Goal: Information Seeking & Learning: Compare options

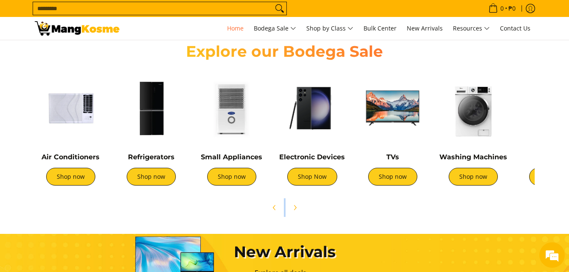
scroll to position [0, 674]
drag, startPoint x: 300, startPoint y: 210, endPoint x: 278, endPoint y: 225, distance: 26.9
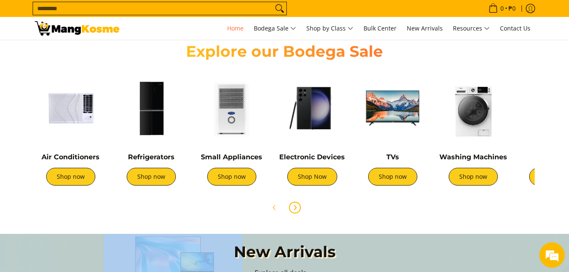
drag, startPoint x: 278, startPoint y: 225, endPoint x: 301, endPoint y: 214, distance: 25.6
click at [301, 214] on button "Next" at bounding box center [295, 207] width 19 height 19
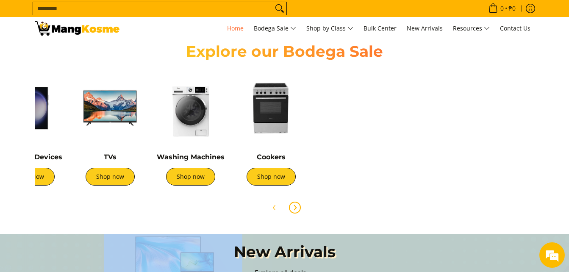
scroll to position [0, 0]
click at [262, 179] on link "Shop now" at bounding box center [271, 177] width 49 height 18
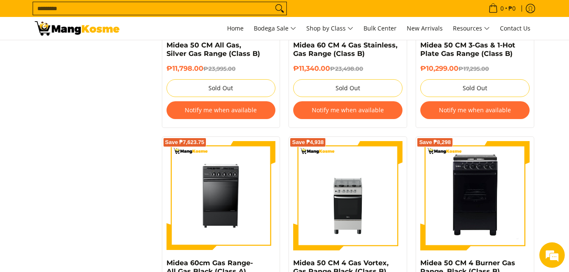
scroll to position [551, 0]
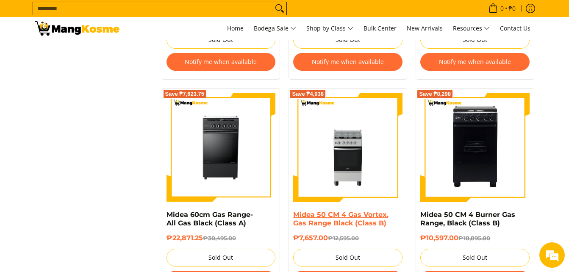
click at [355, 211] on link "Midea 50 CM 4 Gas Vortex, Gas Range Black (Class B)" at bounding box center [340, 219] width 95 height 17
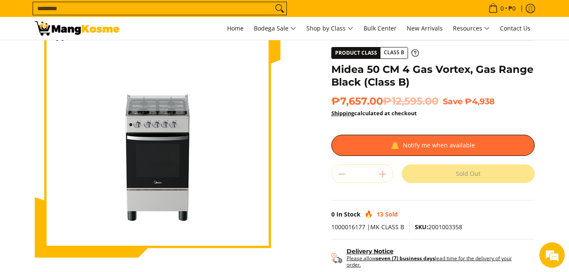
scroll to position [170, 0]
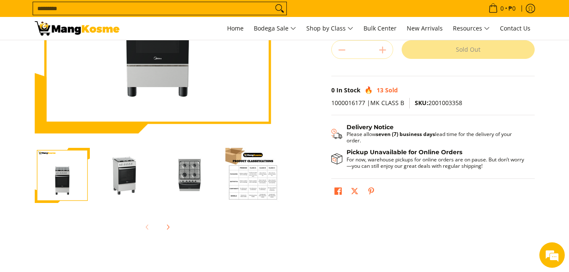
click at [188, 183] on img "Midea 50 CM 4 Gas Vortex, Gas Range Black (Class B)-3" at bounding box center [189, 175] width 55 height 55
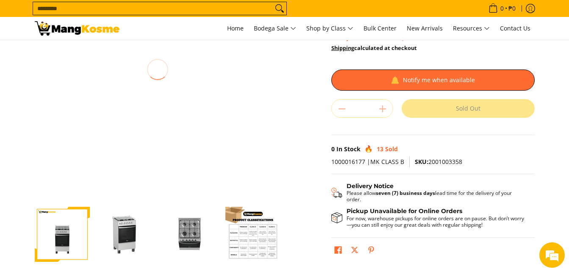
scroll to position [0, 0]
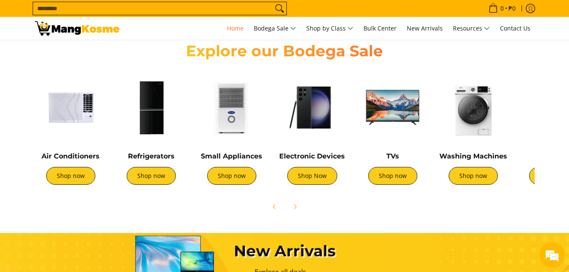
scroll to position [297, 0]
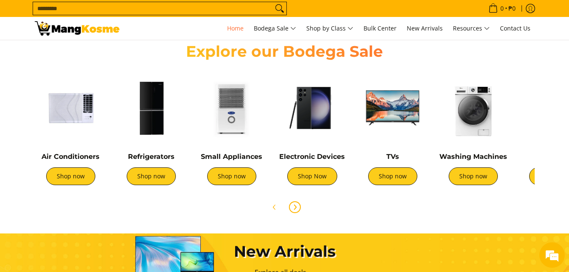
click at [292, 212] on button "Next" at bounding box center [295, 207] width 19 height 19
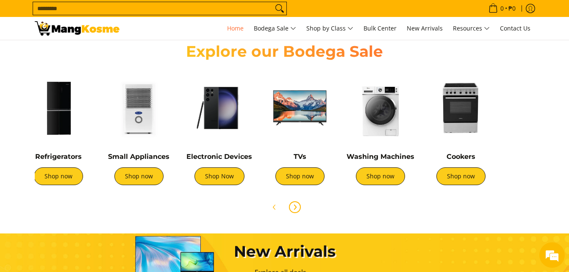
scroll to position [0, 283]
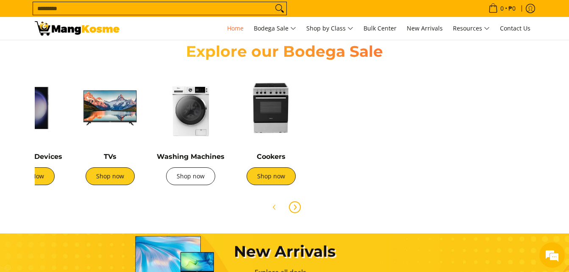
click at [209, 180] on link "Shop now" at bounding box center [190, 176] width 49 height 18
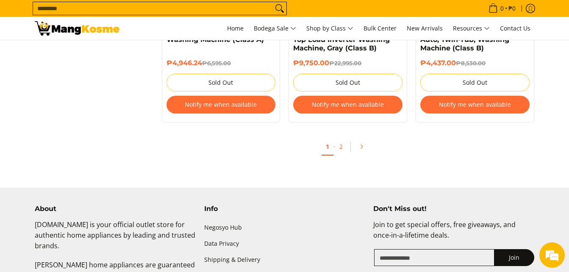
scroll to position [1866, 0]
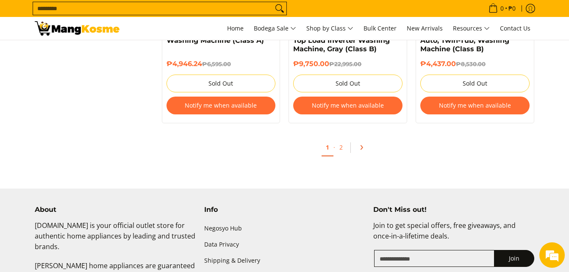
click at [358, 152] on link "Pagination" at bounding box center [364, 147] width 20 height 14
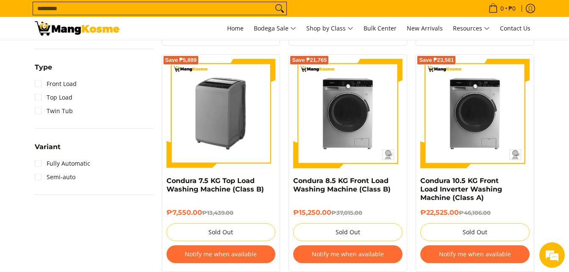
click at [247, 145] on img at bounding box center [221, 113] width 109 height 109
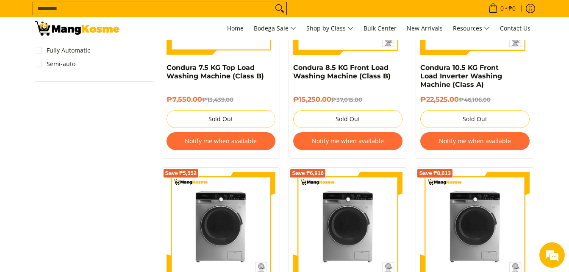
scroll to position [636, 0]
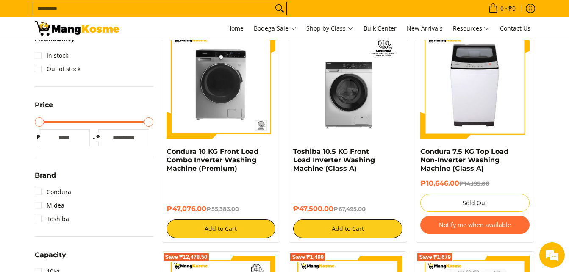
scroll to position [170, 0]
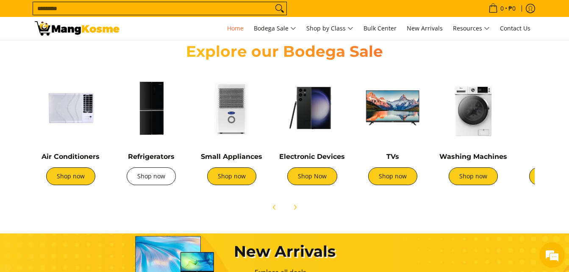
click at [159, 182] on link "Shop now" at bounding box center [151, 176] width 49 height 18
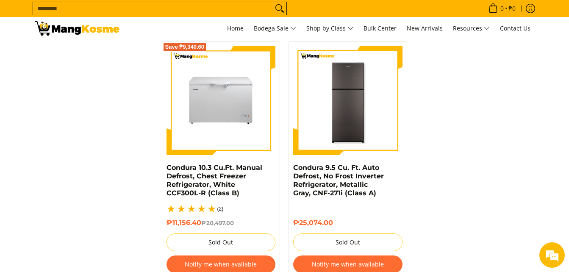
scroll to position [1866, 0]
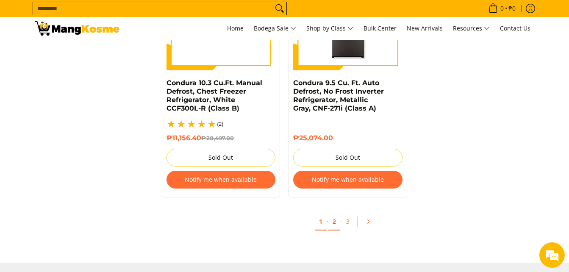
click at [340, 213] on link "2" at bounding box center [335, 221] width 12 height 17
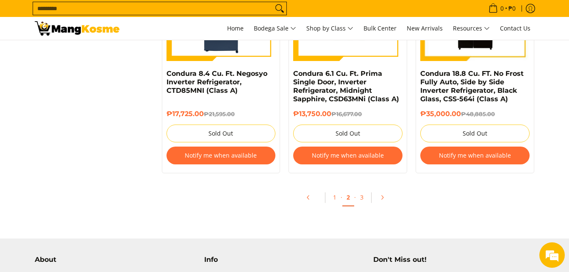
scroll to position [1951, 0]
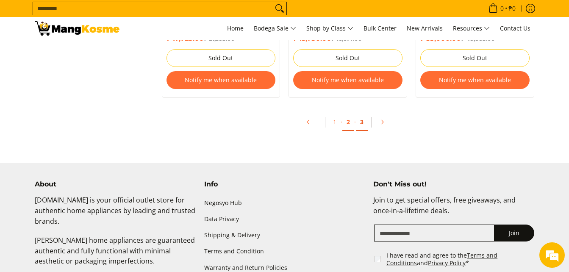
click at [361, 126] on link "3" at bounding box center [362, 122] width 12 height 17
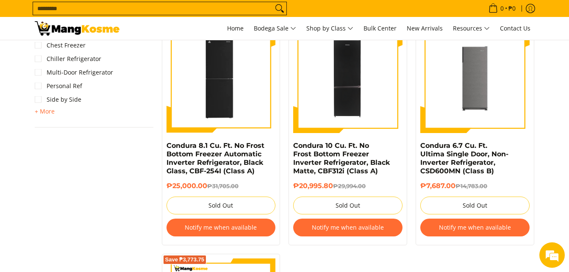
scroll to position [636, 0]
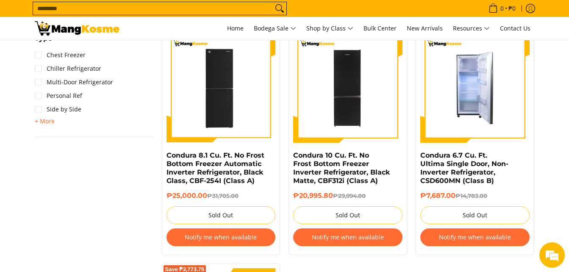
click at [478, 99] on img at bounding box center [475, 87] width 109 height 109
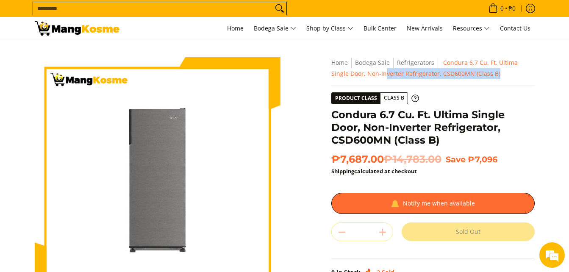
drag, startPoint x: 492, startPoint y: 69, endPoint x: 385, endPoint y: 74, distance: 107.0
click at [379, 74] on nav "Home Bodega Sale Refrigerators Condura 6.7 Cu. Ft. Ultima Single Door, Non-Inve…" at bounding box center [434, 68] width 204 height 22
click at [543, 90] on div "Skip to Main Content Enable zoom Disable zoom Enable zoom Disable zoom Enable z…" at bounding box center [284, 238] width 517 height 362
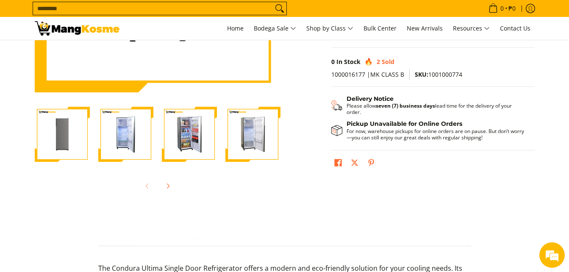
scroll to position [212, 0]
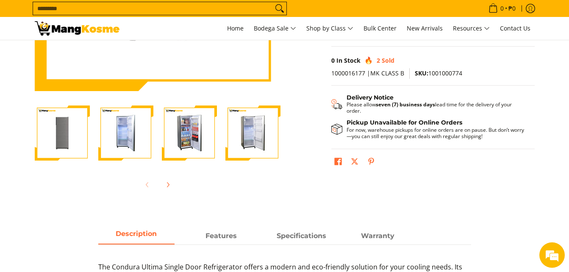
click at [144, 129] on img "Condura 6.7 Cu. Ft. Ultima Single Door, Non-Inverter Refrigerator, CSD600MN (Cl…" at bounding box center [125, 133] width 55 height 55
click at [215, 138] on img "Condura 6.7 Cu. Ft. Ultima Single Door, Non-Inverter Refrigerator, CSD600MN (Cl…" at bounding box center [189, 133] width 55 height 55
click at [263, 136] on img "Condura 6.7 Cu. Ft. Ultima Single Door, Non-Inverter Refrigerator, CSD600MN (Cl…" at bounding box center [253, 133] width 55 height 55
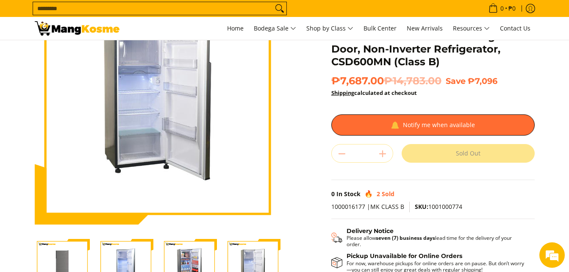
scroll to position [0, 0]
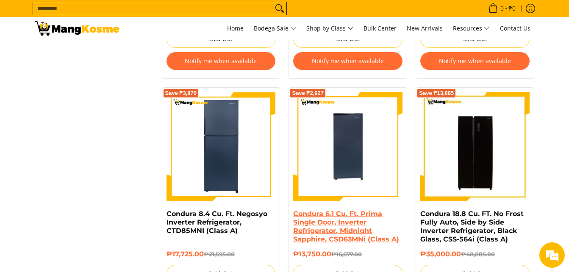
scroll to position [1866, 0]
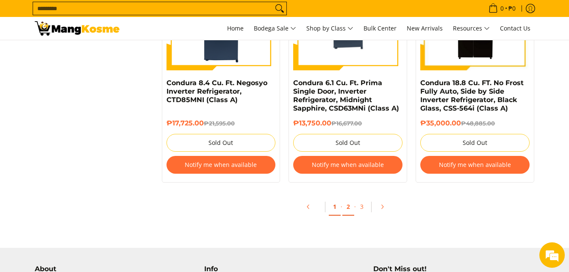
click at [335, 207] on link "1" at bounding box center [335, 206] width 12 height 17
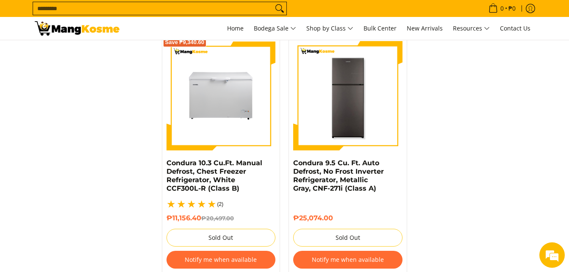
scroll to position [1838, 0]
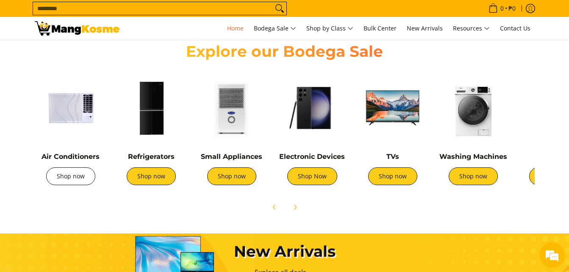
click at [92, 177] on link "Shop now" at bounding box center [70, 176] width 49 height 18
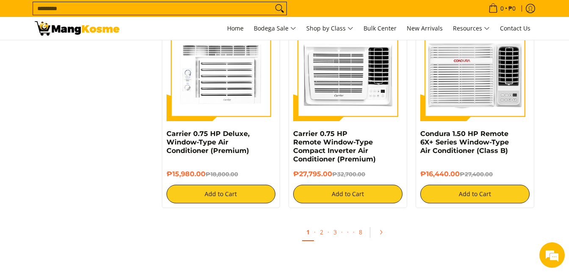
scroll to position [1654, 0]
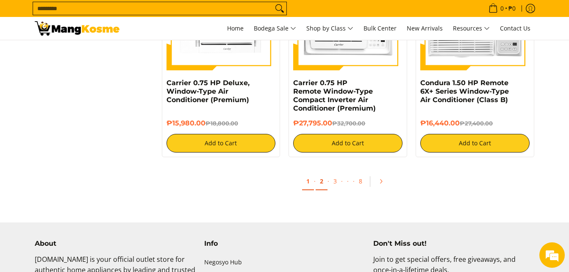
click at [324, 184] on link "2" at bounding box center [322, 181] width 12 height 17
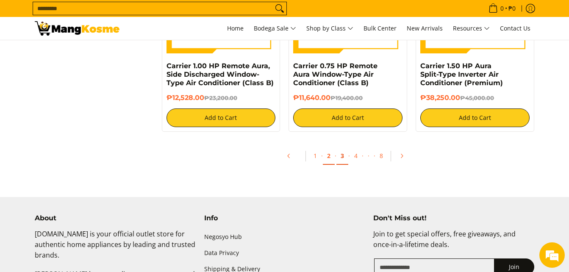
click at [345, 163] on link "3" at bounding box center [343, 156] width 12 height 17
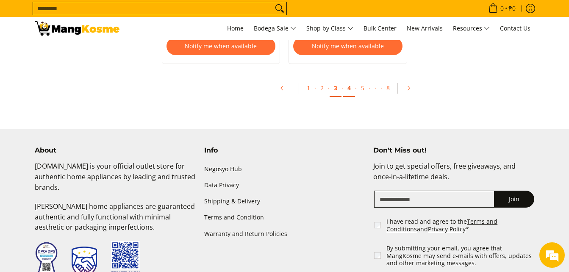
click at [347, 80] on link "4" at bounding box center [349, 88] width 12 height 17
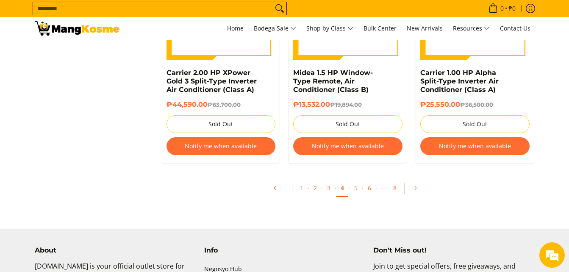
scroll to position [1866, 0]
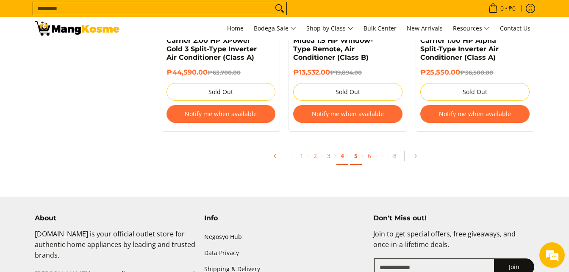
click at [359, 157] on link "5" at bounding box center [356, 156] width 12 height 17
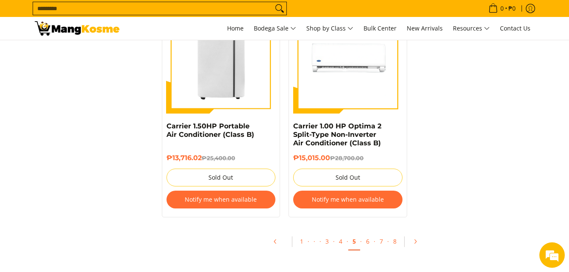
scroll to position [1866, 0]
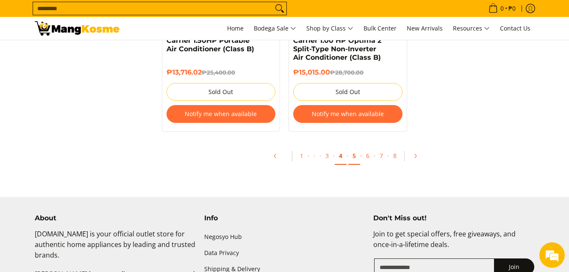
click at [342, 160] on link "4" at bounding box center [341, 156] width 12 height 17
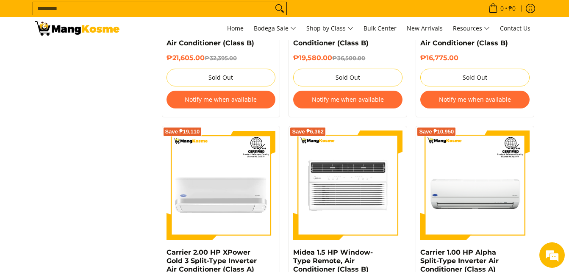
scroll to position [1781, 0]
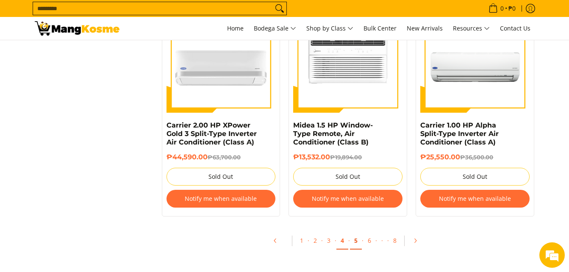
click at [357, 239] on link "5" at bounding box center [356, 240] width 12 height 17
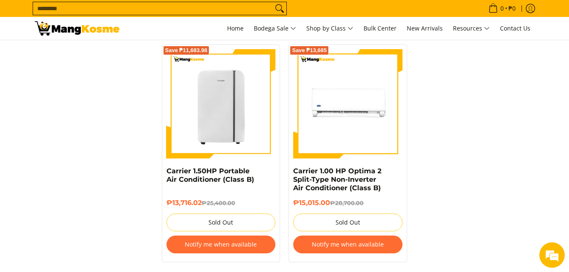
scroll to position [1739, 0]
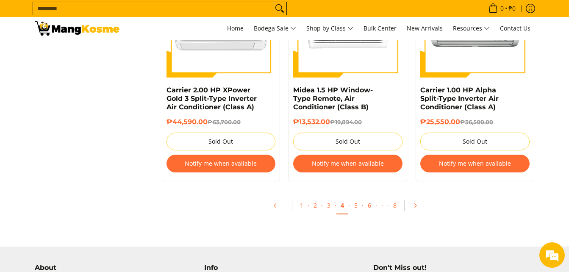
scroll to position [1866, 0]
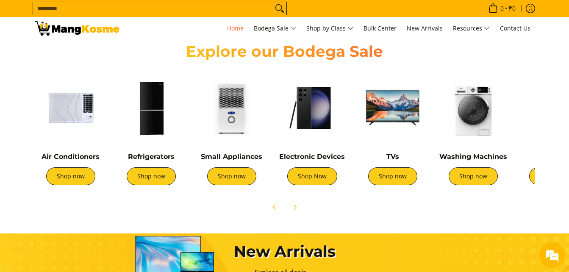
click at [456, 214] on div at bounding box center [285, 207] width 500 height 19
click at [398, 178] on link "Shop now" at bounding box center [392, 176] width 49 height 18
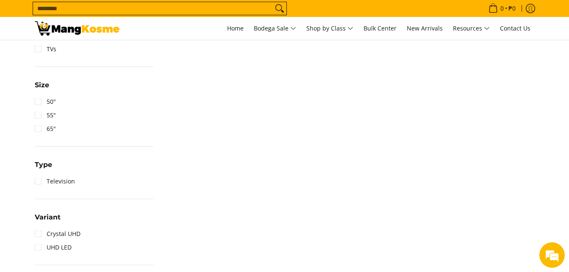
scroll to position [466, 0]
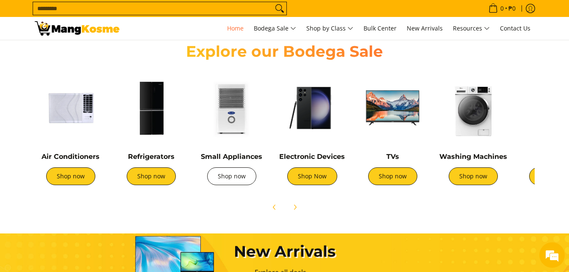
click at [235, 181] on link "Shop now" at bounding box center [231, 176] width 49 height 18
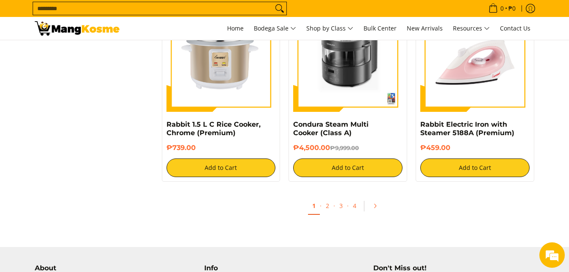
scroll to position [1611, 0]
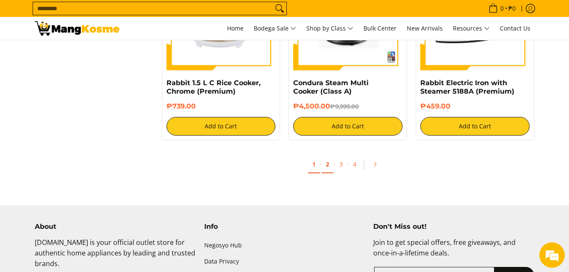
click at [333, 170] on link "2" at bounding box center [328, 164] width 12 height 17
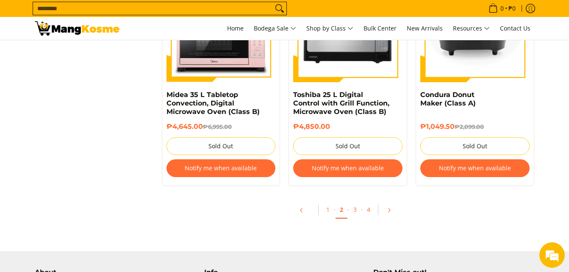
scroll to position [1102, 0]
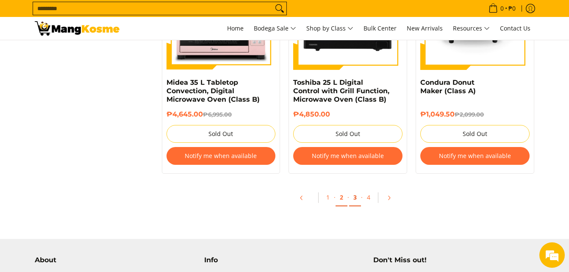
click at [355, 198] on link "3" at bounding box center [355, 197] width 12 height 17
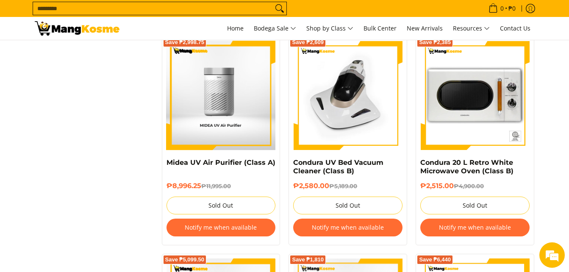
scroll to position [1230, 0]
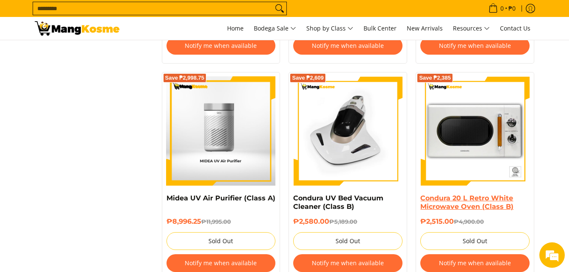
click at [459, 201] on link "Condura 20 L Retro White Microwave Oven (Class B)" at bounding box center [467, 202] width 93 height 17
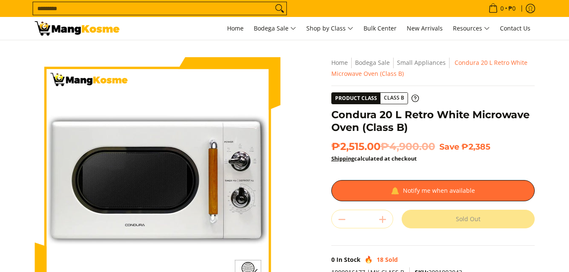
click at [131, 190] on img at bounding box center [158, 180] width 246 height 246
click at [251, 190] on img at bounding box center [158, 180] width 246 height 246
click at [233, 159] on img at bounding box center [158, 180] width 246 height 246
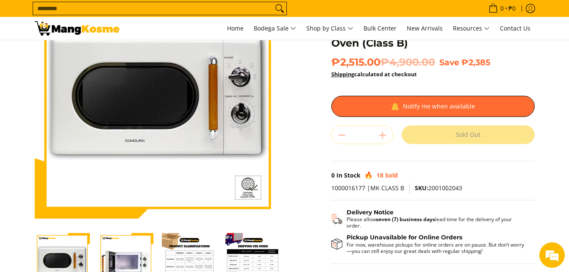
scroll to position [85, 0]
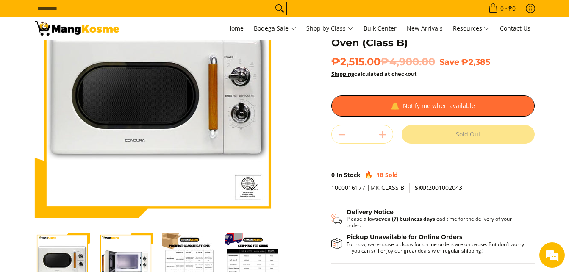
click at [132, 245] on img "Condura 20 L Retro White Microwave Oven (Class B)-2" at bounding box center [125, 260] width 55 height 55
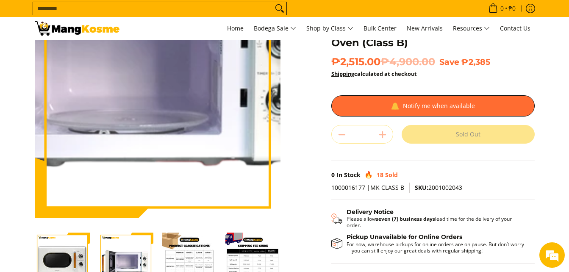
click at [157, 117] on img at bounding box center [158, 95] width 246 height 246
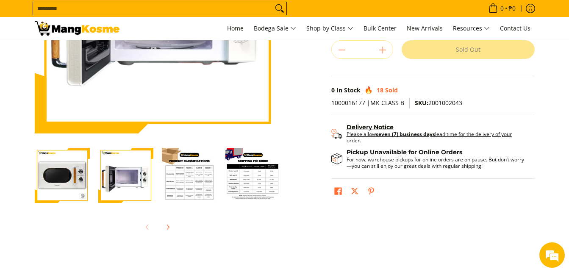
scroll to position [339, 0]
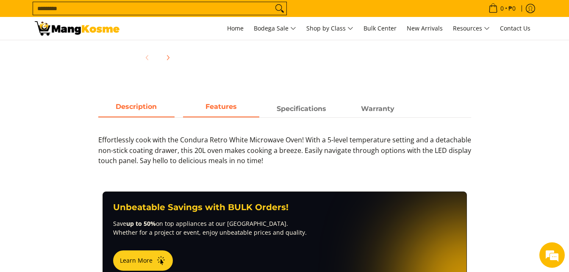
click at [223, 110] on span "Features" at bounding box center [221, 108] width 76 height 15
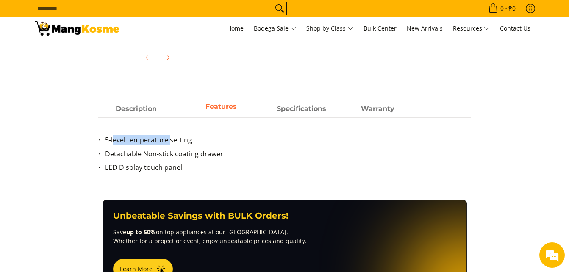
drag, startPoint x: 114, startPoint y: 144, endPoint x: 169, endPoint y: 147, distance: 55.2
click at [169, 147] on li "5-level temperature setting" at bounding box center [288, 142] width 366 height 14
drag, startPoint x: 300, startPoint y: 116, endPoint x: 306, endPoint y: 118, distance: 6.7
click at [300, 115] on span "Specifications" at bounding box center [302, 108] width 76 height 15
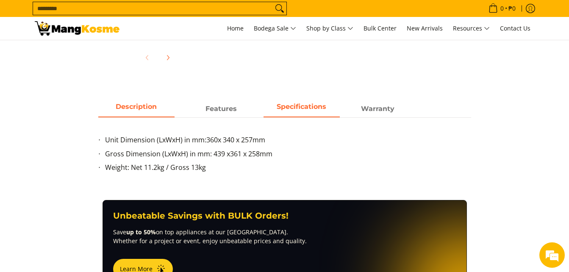
click at [132, 116] on span "Description" at bounding box center [136, 108] width 76 height 15
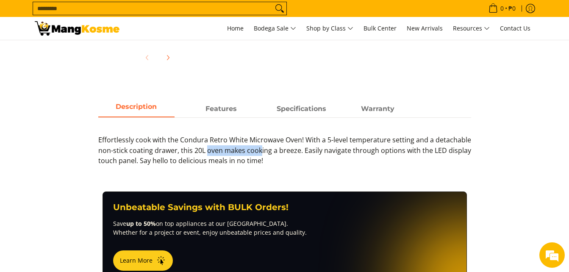
drag, startPoint x: 207, startPoint y: 151, endPoint x: 261, endPoint y: 150, distance: 53.4
click at [261, 150] on p "Effortlessly cook with the Condura Retro White Microwave Oven! With a 5-level t…" at bounding box center [284, 155] width 373 height 40
drag, startPoint x: 261, startPoint y: 150, endPoint x: 271, endPoint y: 163, distance: 16.3
click at [300, 164] on p "Effortlessly cook with the Condura Retro White Microwave Oven! With a 5-level t…" at bounding box center [284, 155] width 373 height 40
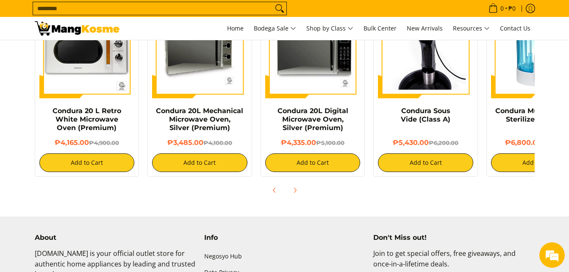
scroll to position [678, 0]
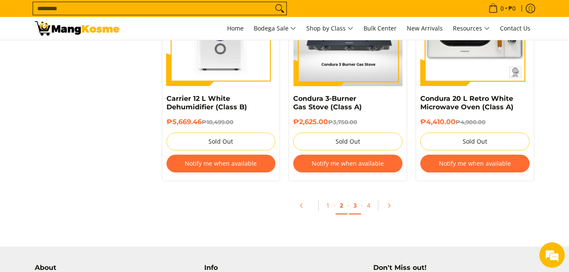
scroll to position [1850, 0]
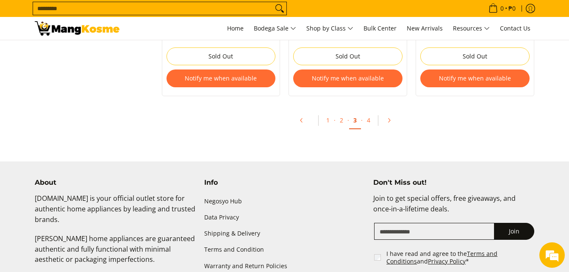
click at [358, 117] on link "3" at bounding box center [355, 120] width 12 height 17
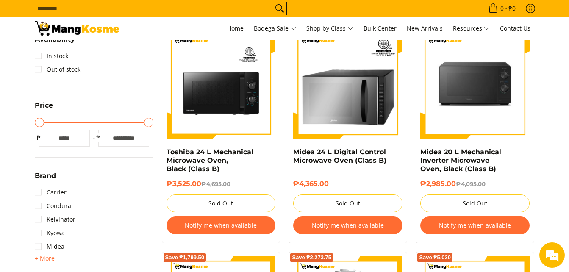
click at [478, 174] on div "Midea 20 L Mechanical Inverter Microwave Oven, Black (Class B)" at bounding box center [475, 164] width 109 height 32
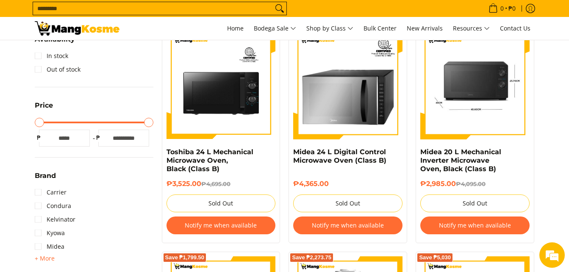
click at [469, 116] on img at bounding box center [475, 84] width 109 height 109
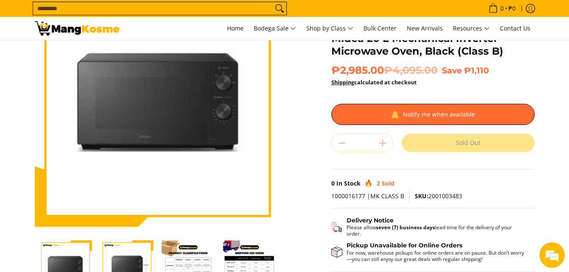
scroll to position [170, 0]
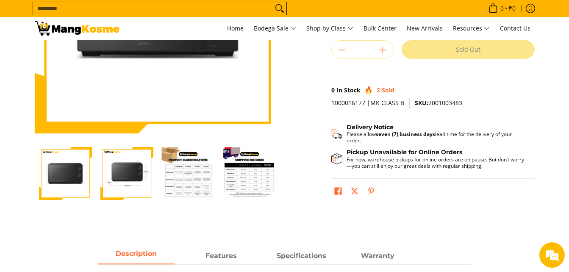
click at [194, 175] on img "Midea 20 L Mechanical Inverter Microwave Oven, Black (Class B)-3" at bounding box center [188, 173] width 53 height 53
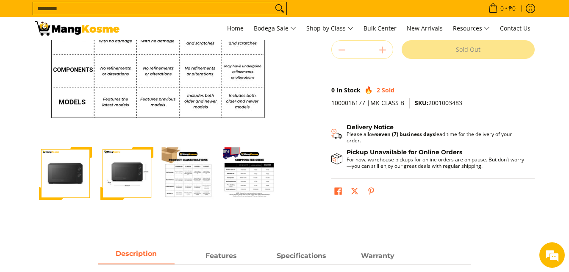
scroll to position [127, 0]
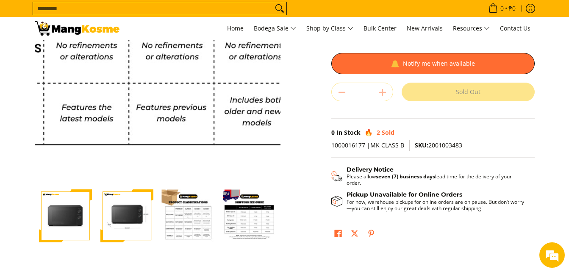
click at [151, 133] on img at bounding box center [158, 53] width 246 height 246
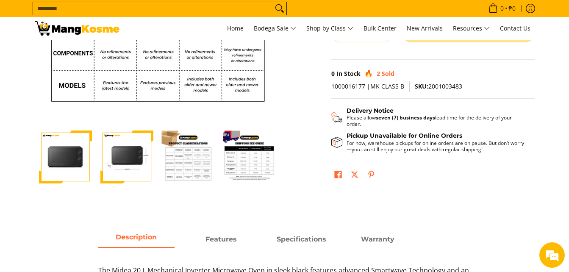
scroll to position [254, 0]
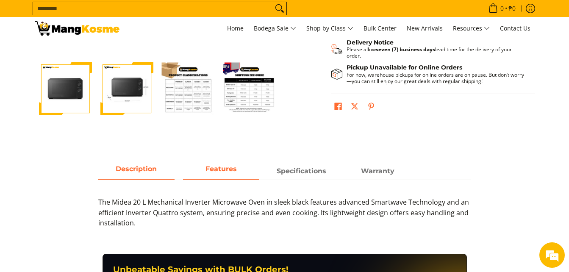
click at [225, 171] on strong "Features" at bounding box center [221, 169] width 31 height 8
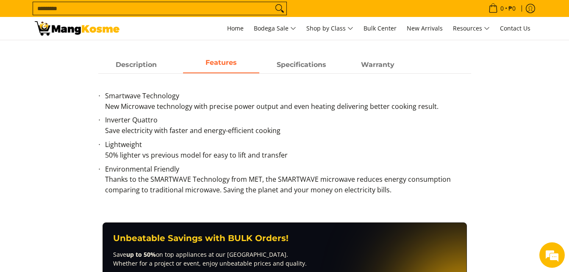
scroll to position [339, 0]
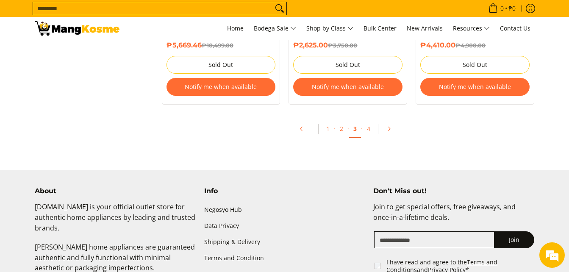
scroll to position [1908, 0]
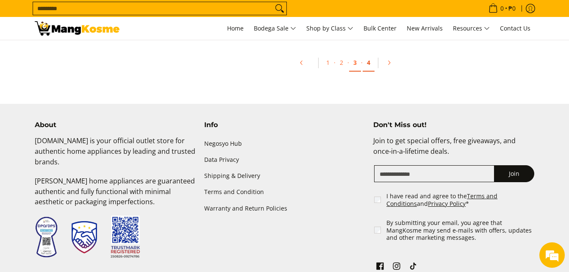
click at [374, 61] on link "4" at bounding box center [369, 62] width 12 height 17
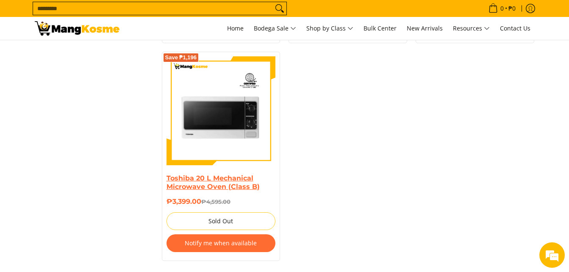
click at [233, 182] on link "Toshiba 20 L Mechanical Microwave Oven (Class B)" at bounding box center [213, 182] width 93 height 17
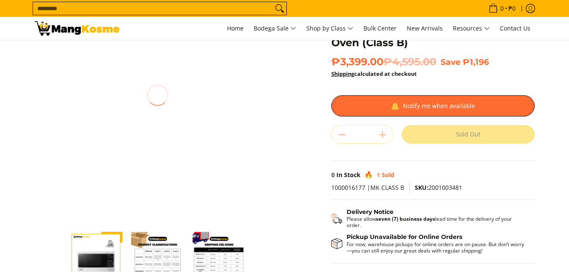
scroll to position [254, 0]
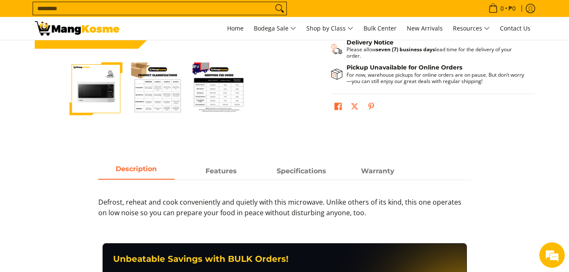
click at [246, 99] on div at bounding box center [218, 89] width 61 height 64
click at [228, 105] on img "Toshiba 20 L Mechanical Microwave Oven (Class B)-3" at bounding box center [219, 88] width 53 height 53
click at [167, 108] on img "Toshiba 20 L Mechanical Microwave Oven (Class B)-2" at bounding box center [157, 88] width 53 height 53
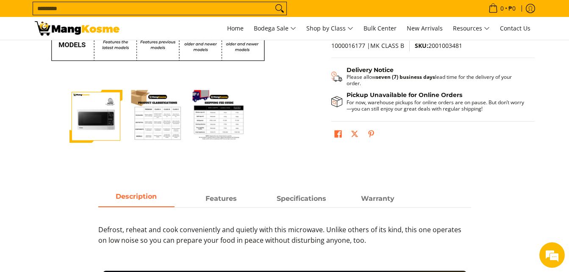
scroll to position [212, 0]
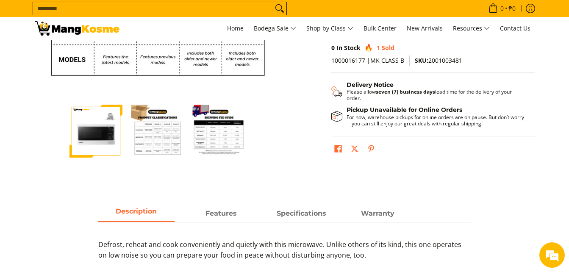
click at [212, 225] on div "Defrost, reheat and cook conveniently and quietly with this microwave. Unlike o…" at bounding box center [284, 245] width 373 height 47
click at [220, 214] on strong "Features" at bounding box center [221, 211] width 31 height 8
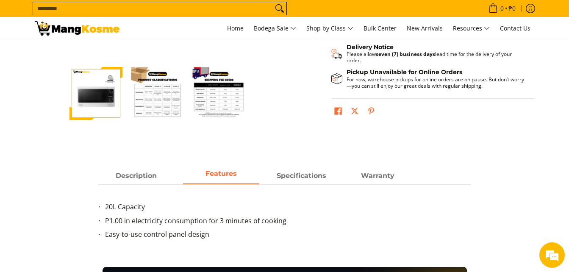
scroll to position [297, 0]
